Goal: Navigation & Orientation: Find specific page/section

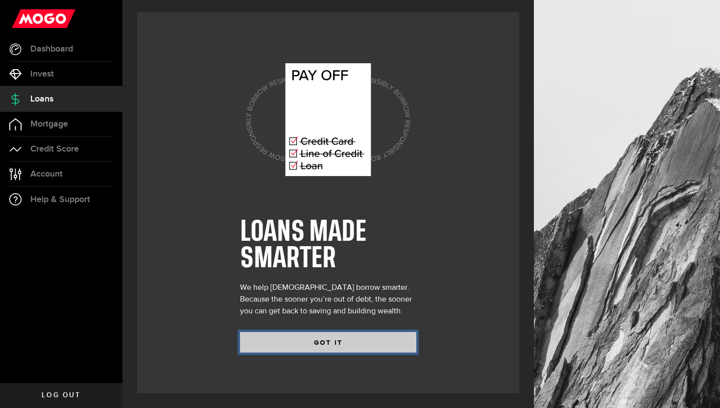
click at [326, 341] on button "GOT IT" at bounding box center [328, 342] width 176 height 21
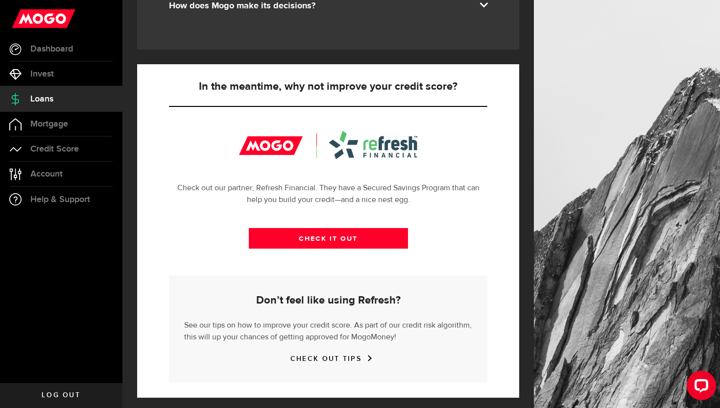
scroll to position [312, 0]
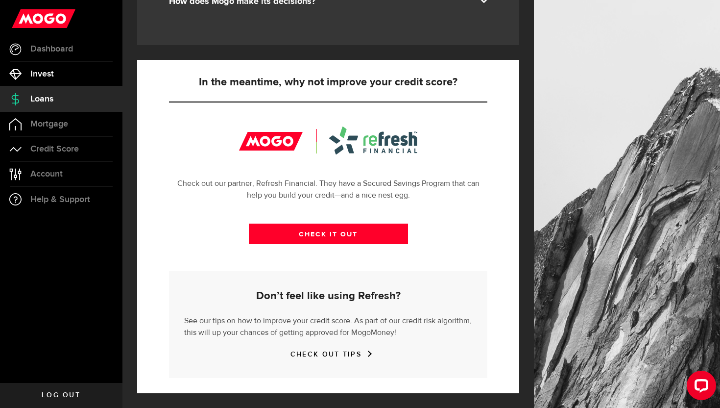
click at [65, 74] on link "Invest" at bounding box center [61, 74] width 122 height 24
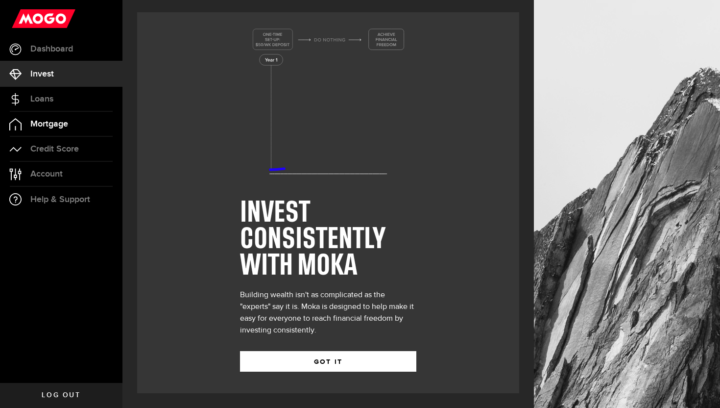
click at [104, 121] on link "Mortgage" at bounding box center [61, 124] width 122 height 24
